Goal: Task Accomplishment & Management: Complete application form

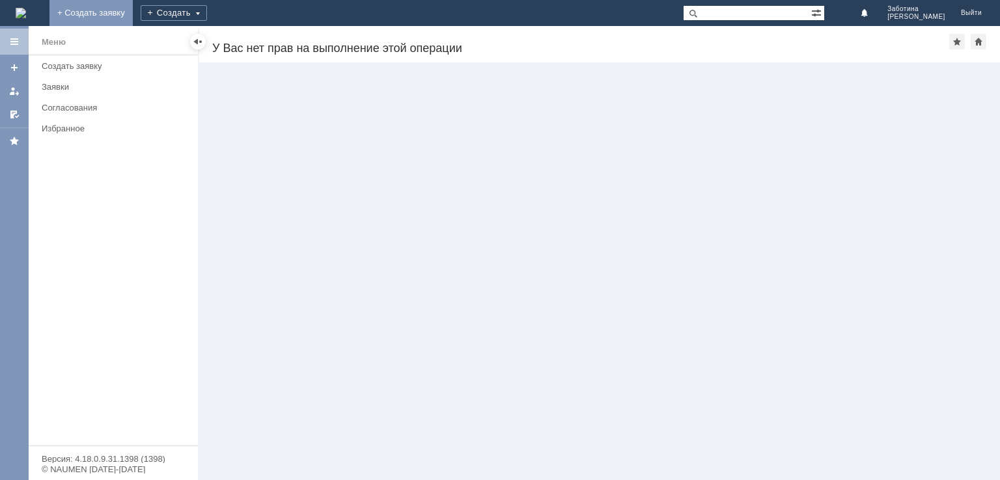
click at [133, 11] on link "+ Создать заявку" at bounding box center [90, 13] width 83 height 26
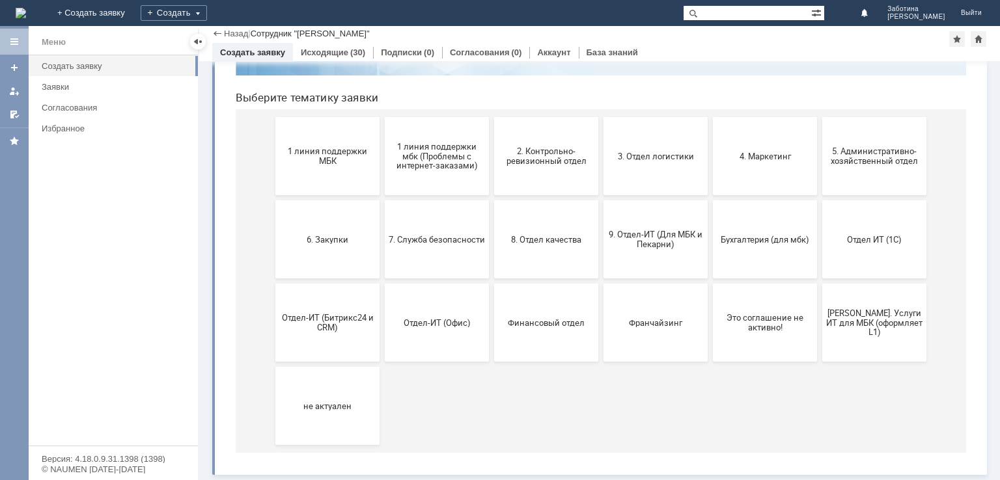
scroll to position [116, 0]
click at [539, 326] on span "Финансовый отдел" at bounding box center [546, 323] width 96 height 10
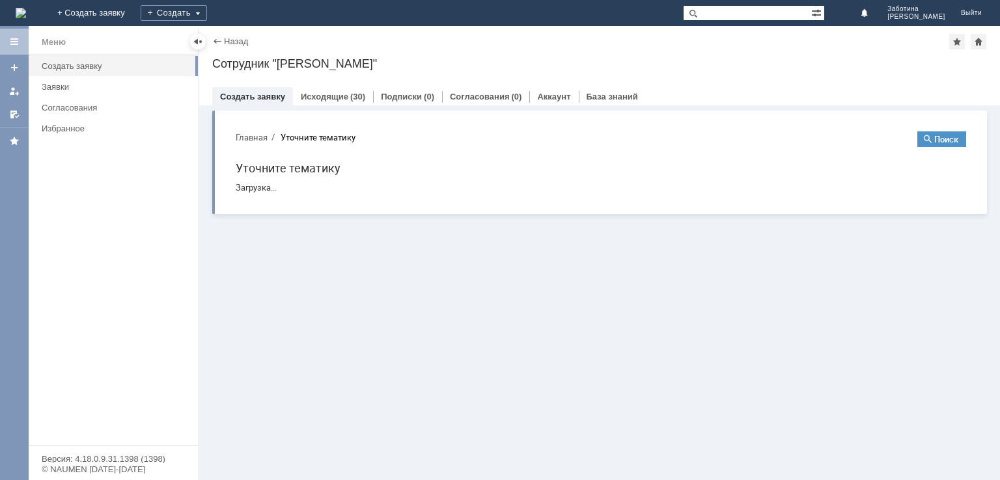
scroll to position [0, 0]
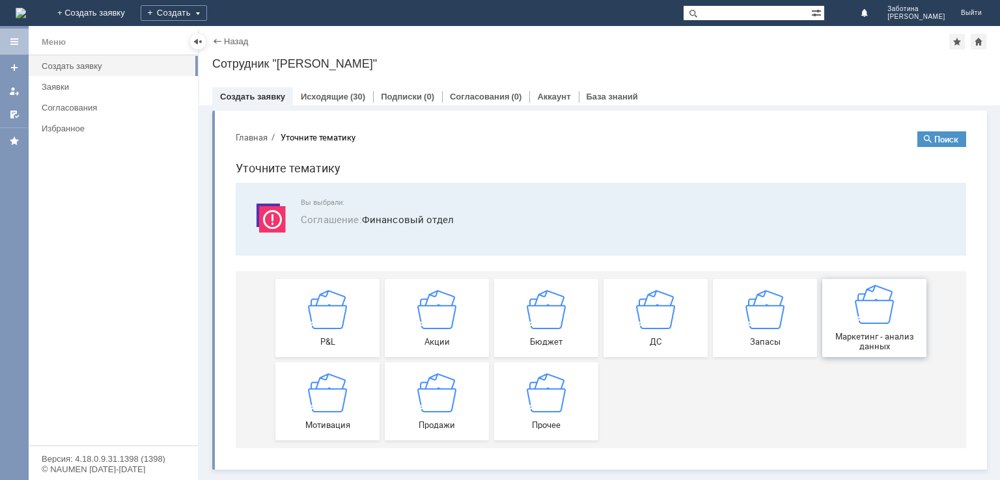
click at [875, 308] on img at bounding box center [874, 304] width 39 height 39
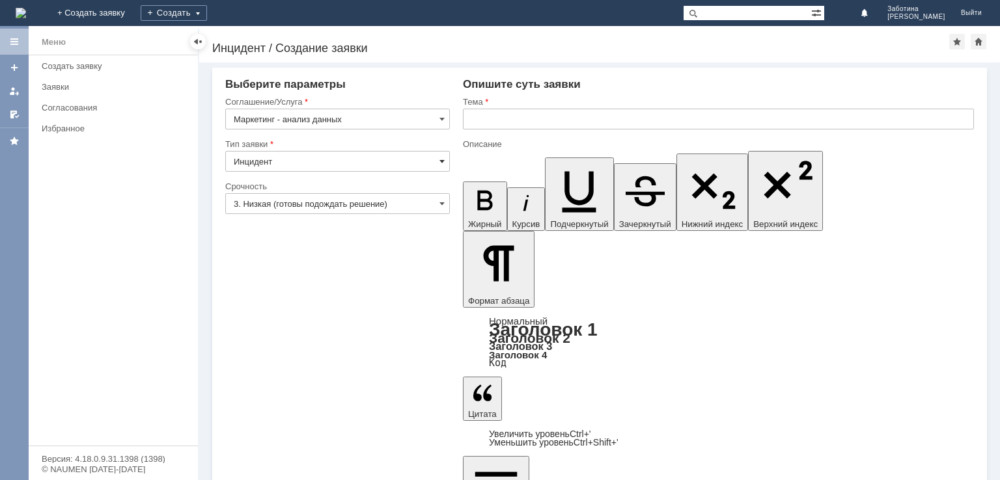
click at [441, 164] on span at bounding box center [441, 161] width 5 height 10
click at [393, 212] on span "Инцидент" at bounding box center [338, 207] width 208 height 10
type input "Инцидент"
click at [440, 202] on span at bounding box center [441, 204] width 5 height 10
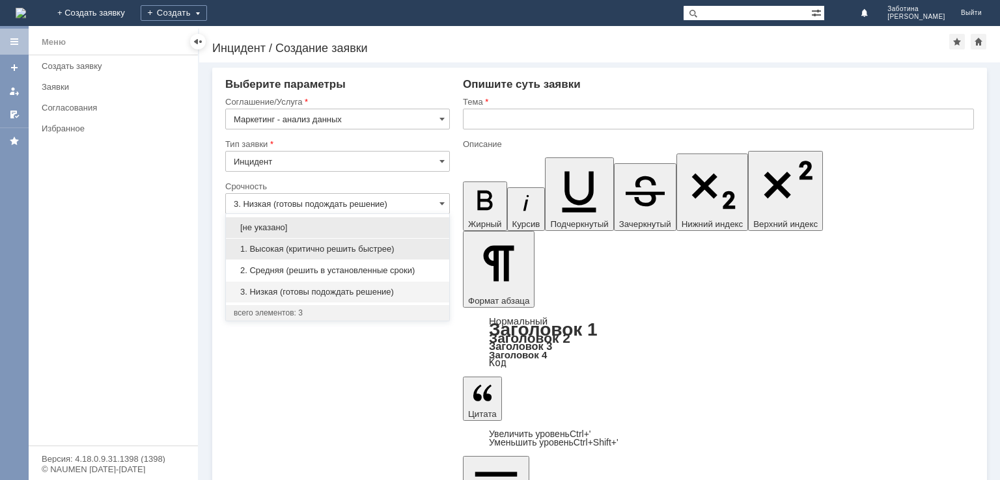
click at [417, 241] on div "1. Высокая (критично решить быстрее)" at bounding box center [337, 249] width 223 height 21
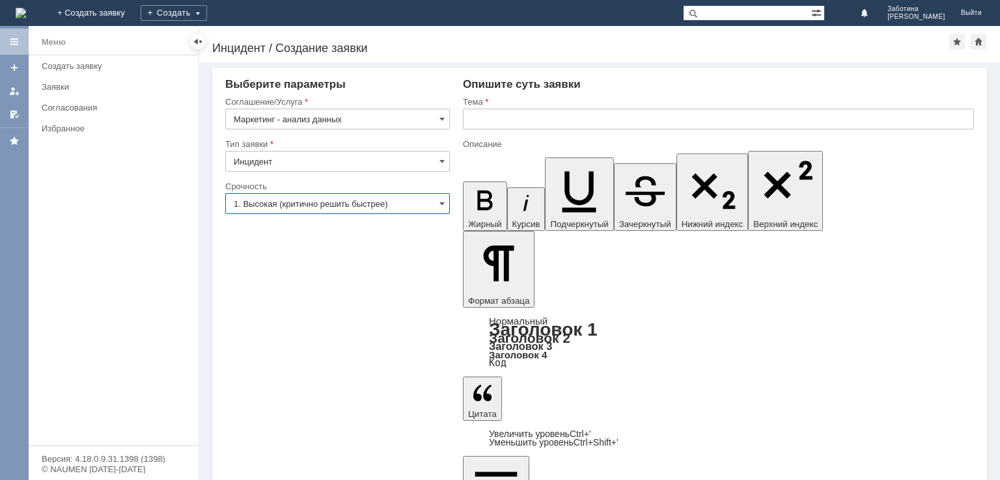
type input "1. Высокая (критично решить быстрее)"
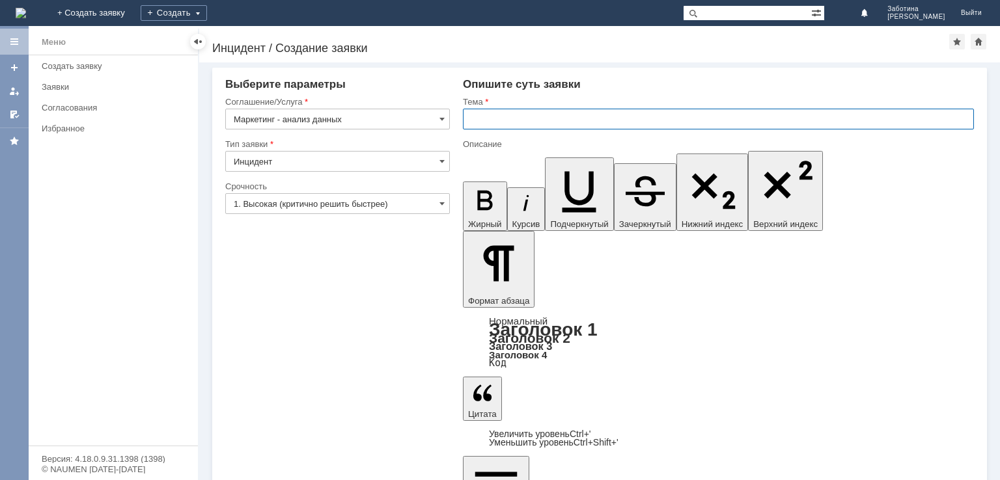
click at [562, 116] on input "text" at bounding box center [718, 119] width 511 height 21
type input "Прошу выгрузить среднее КТЧ в категории декоративная косметика"
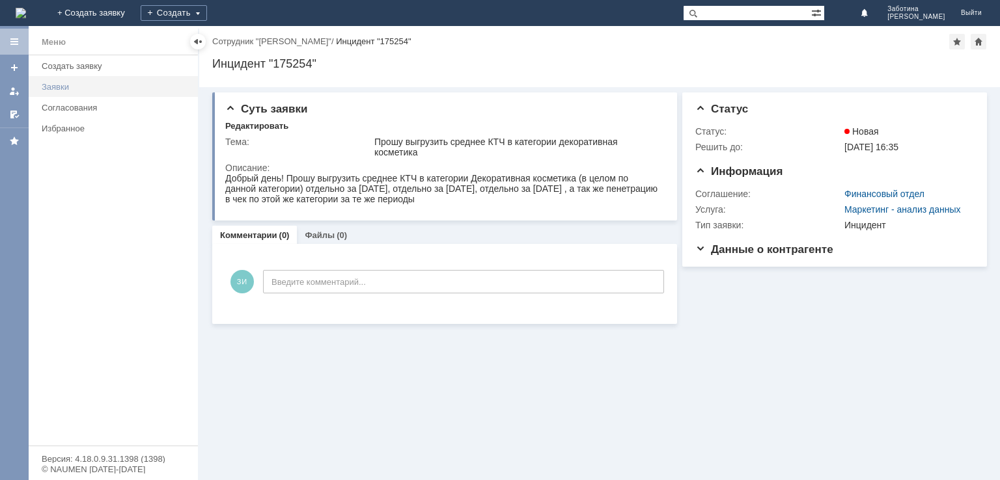
click at [70, 84] on div "Заявки" at bounding box center [116, 87] width 148 height 10
